Goal: Task Accomplishment & Management: Complete application form

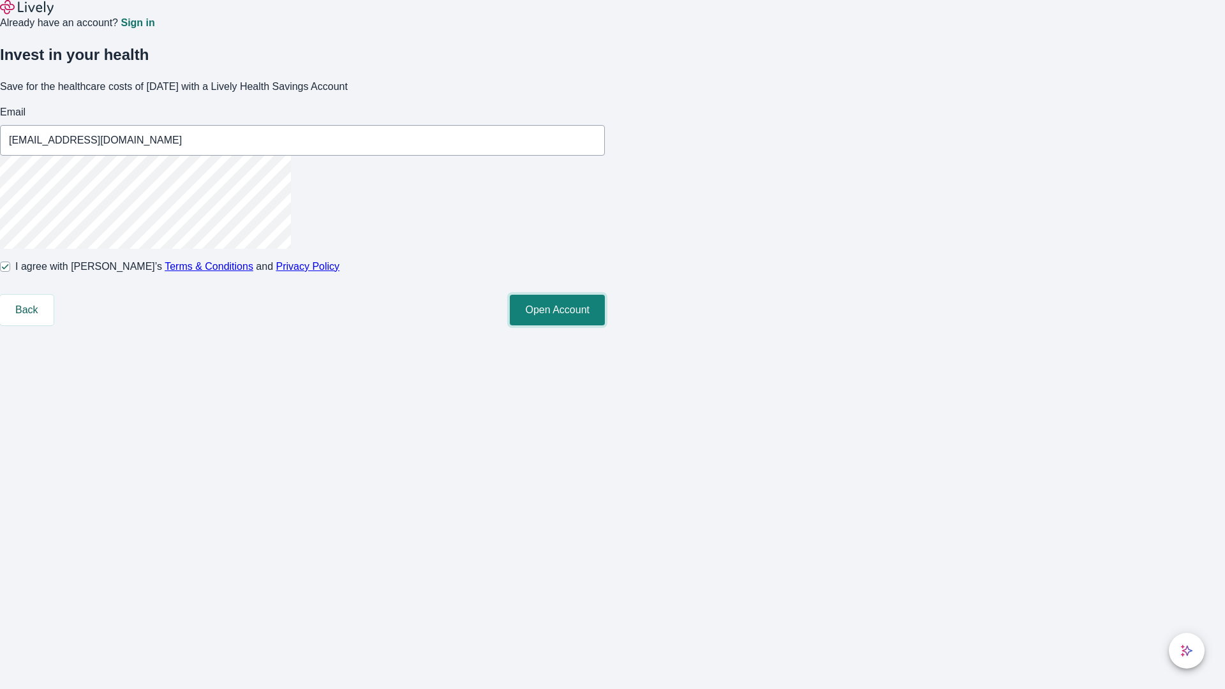
click at [605, 325] on button "Open Account" at bounding box center [557, 310] width 95 height 31
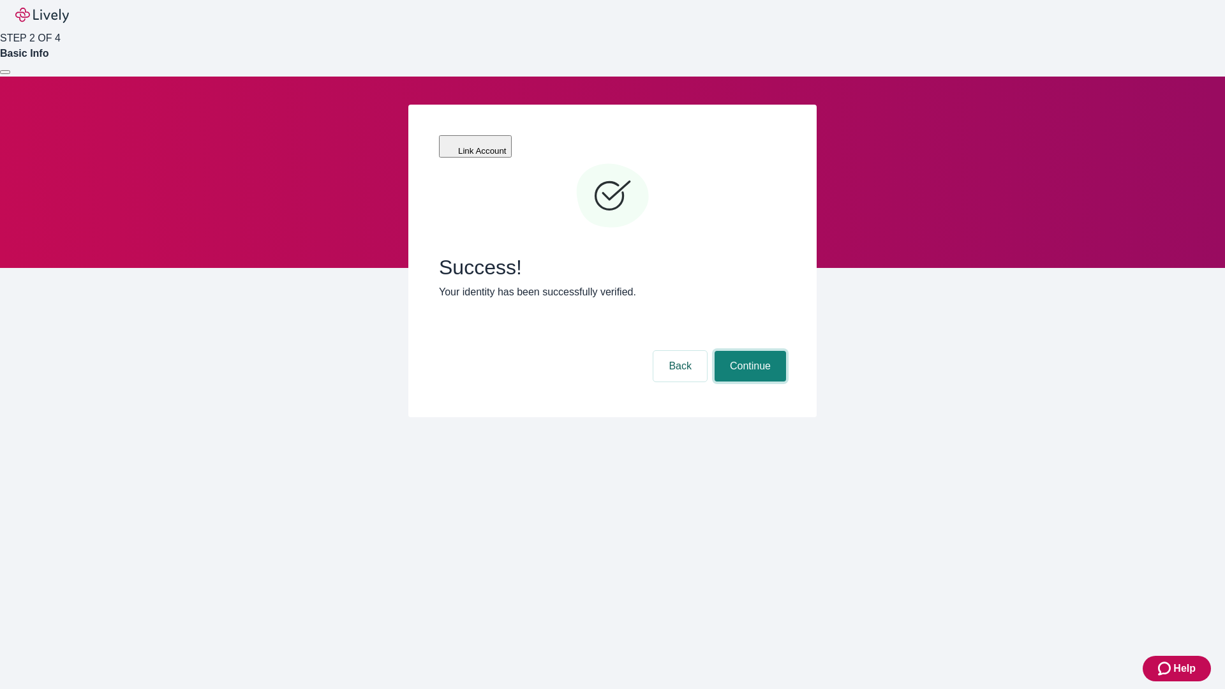
click at [748, 351] on button "Continue" at bounding box center [749, 366] width 71 height 31
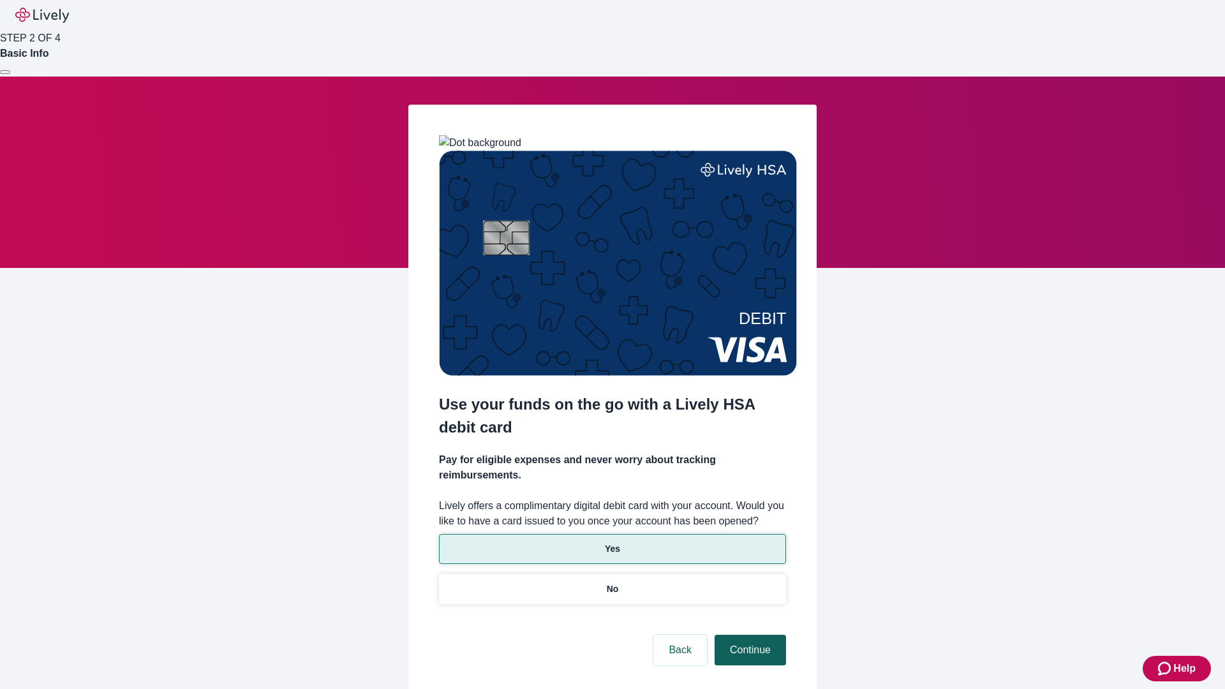
click at [612, 542] on p "Yes" at bounding box center [612, 548] width 15 height 13
click at [748, 635] on button "Continue" at bounding box center [749, 650] width 71 height 31
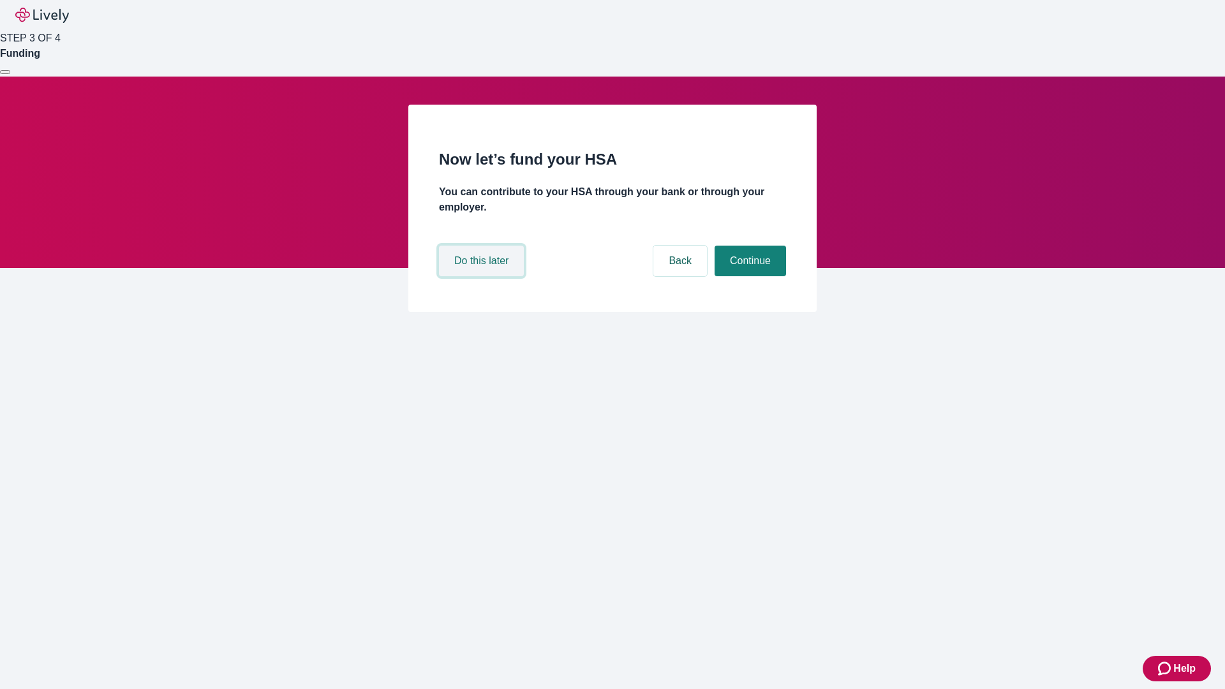
click at [483, 276] on button "Do this later" at bounding box center [481, 261] width 85 height 31
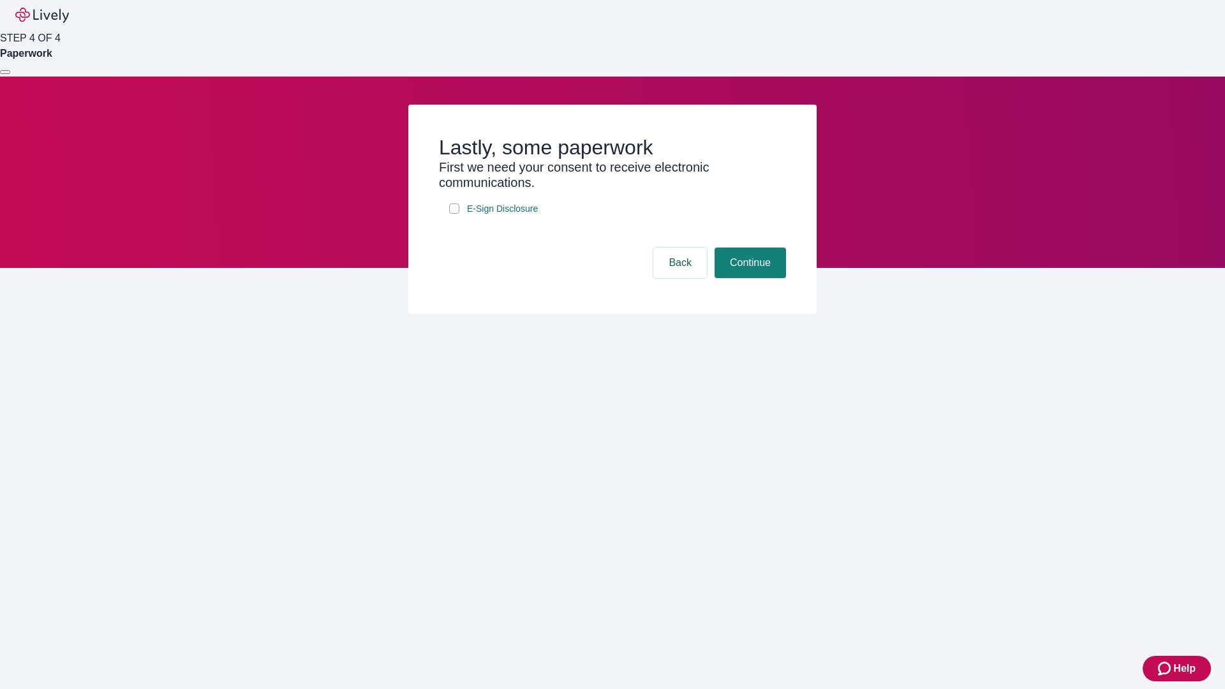
click at [454, 214] on input "E-Sign Disclosure" at bounding box center [454, 208] width 10 height 10
checkbox input "true"
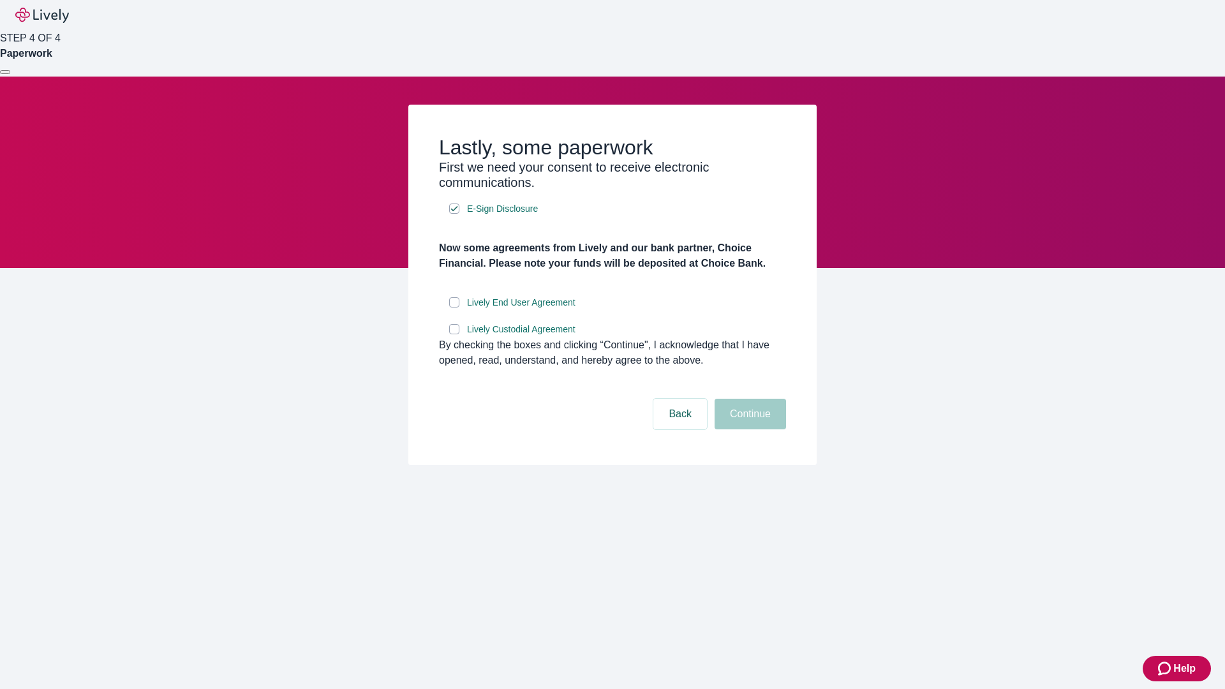
click at [454, 307] on input "Lively End User Agreement" at bounding box center [454, 302] width 10 height 10
checkbox input "true"
click at [454, 334] on input "Lively Custodial Agreement" at bounding box center [454, 329] width 10 height 10
checkbox input "true"
click at [748, 429] on button "Continue" at bounding box center [749, 414] width 71 height 31
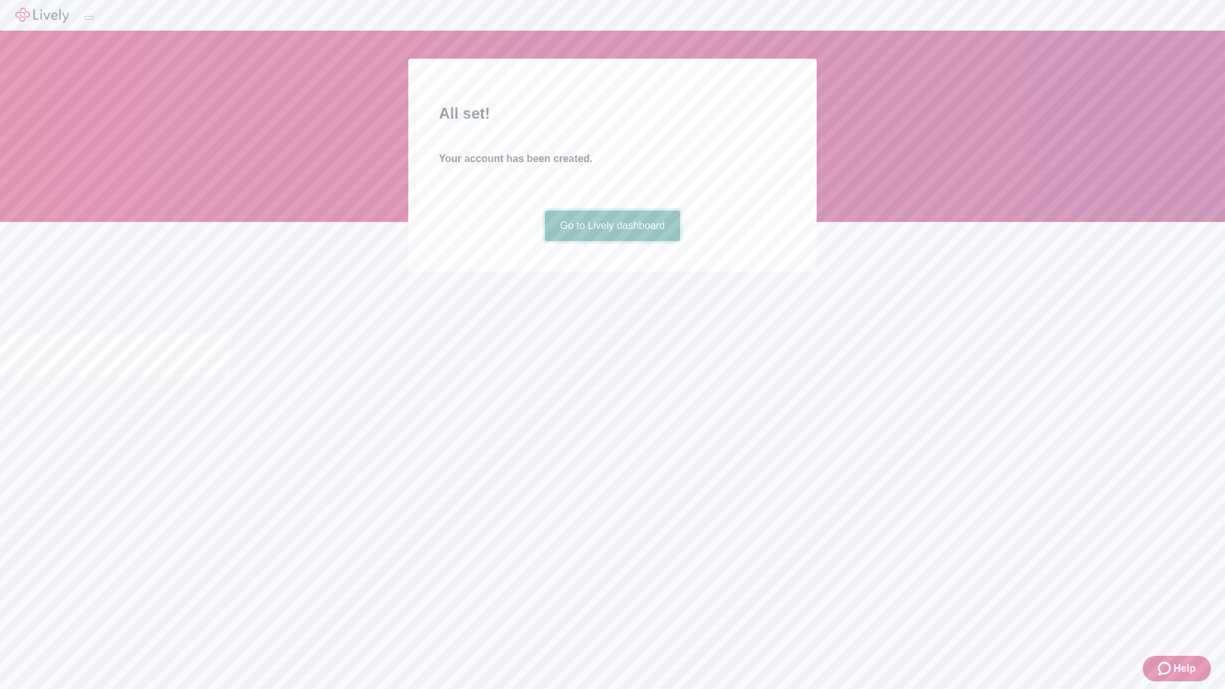
click at [612, 241] on link "Go to Lively dashboard" at bounding box center [613, 225] width 136 height 31
